Goal: Information Seeking & Learning: Learn about a topic

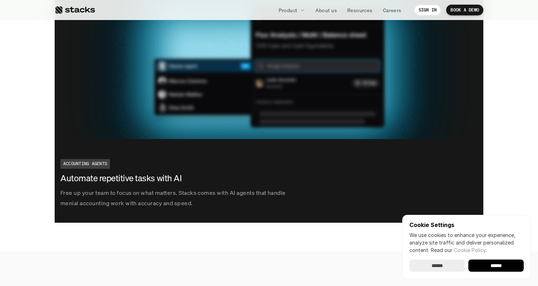
scroll to position [1282, 0]
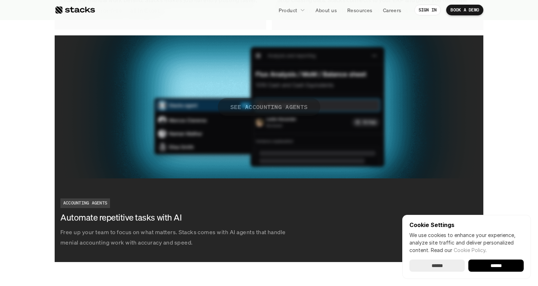
click at [256, 107] on p "SEE ACCOUNTING AGENTS" at bounding box center [269, 107] width 78 height 10
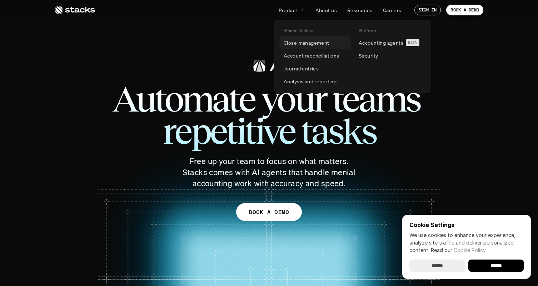
click at [316, 45] on p "Close management" at bounding box center [307, 43] width 46 height 8
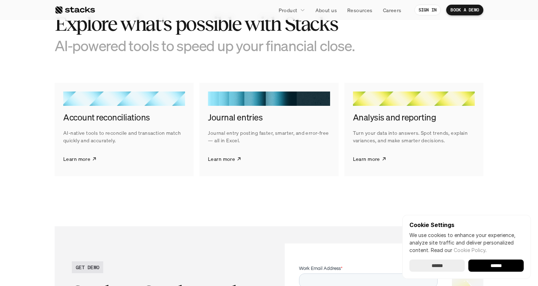
scroll to position [1121, 0]
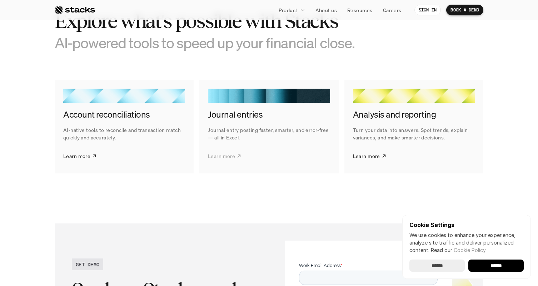
click at [228, 153] on p "Learn more" at bounding box center [221, 156] width 27 height 8
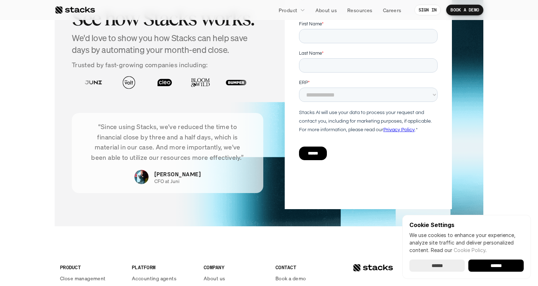
scroll to position [1313, 0]
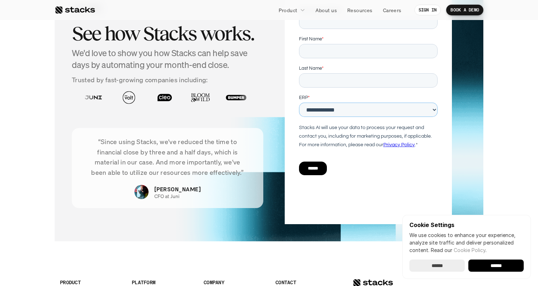
click at [320, 109] on select "**********" at bounding box center [368, 109] width 139 height 14
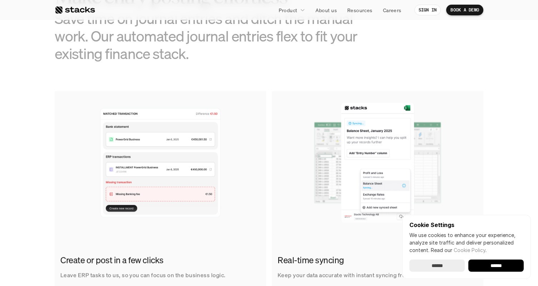
scroll to position [0, 0]
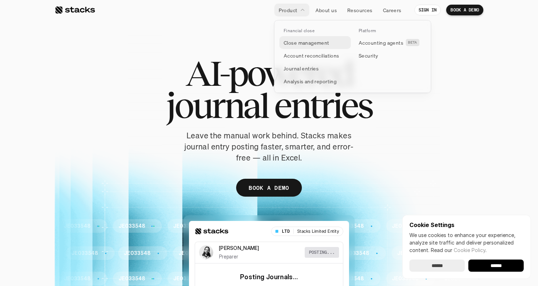
click at [300, 43] on p "Close management" at bounding box center [307, 43] width 46 height 8
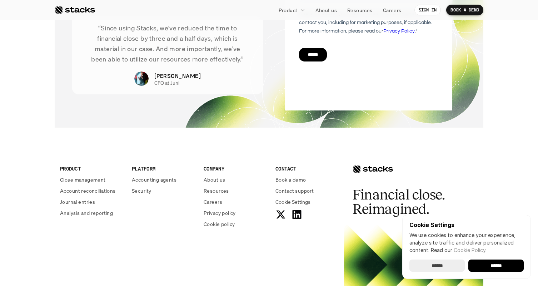
scroll to position [1557, 0]
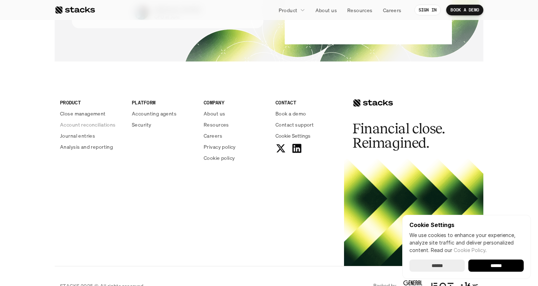
click at [97, 114] on p "Close management" at bounding box center [83, 114] width 46 height 8
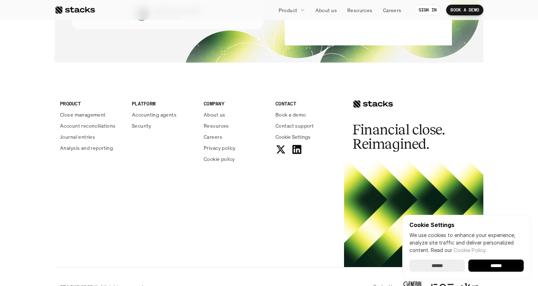
scroll to position [1576, 0]
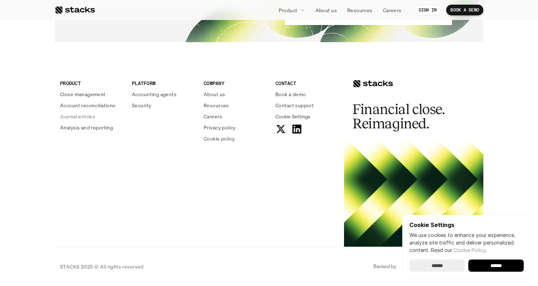
click at [90, 128] on p "Analysis and reporting" at bounding box center [86, 128] width 53 height 8
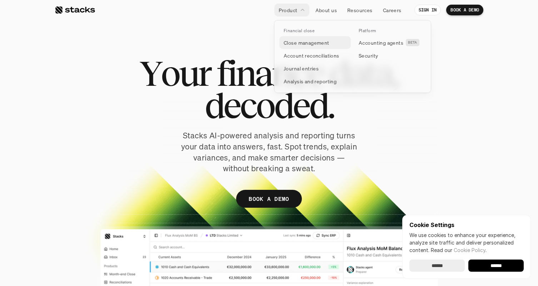
click at [308, 45] on p "Close management" at bounding box center [307, 43] width 46 height 8
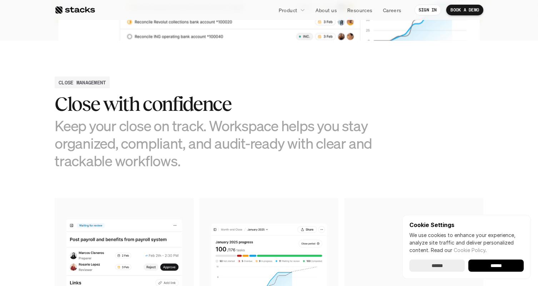
scroll to position [278, 0]
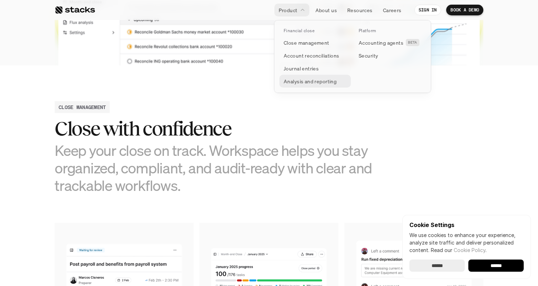
click at [307, 81] on p "Analysis and reporting" at bounding box center [310, 82] width 53 height 8
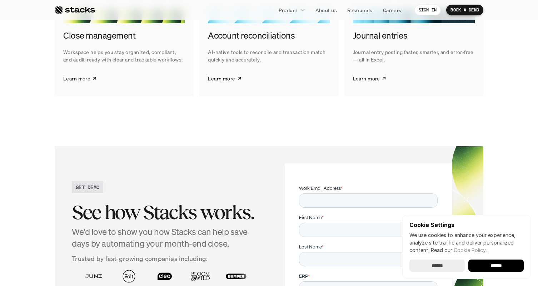
scroll to position [1460, 0]
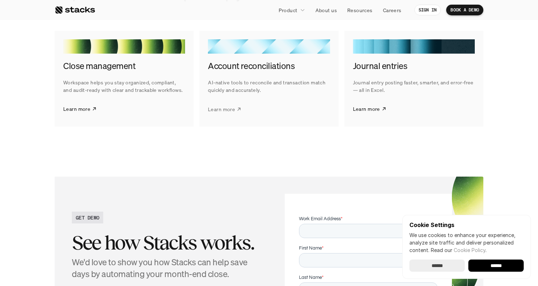
click at [240, 112] on icon at bounding box center [239, 109] width 5 height 6
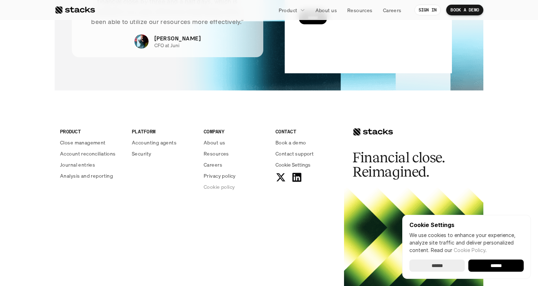
scroll to position [1735, 0]
